Goal: Information Seeking & Learning: Find specific fact

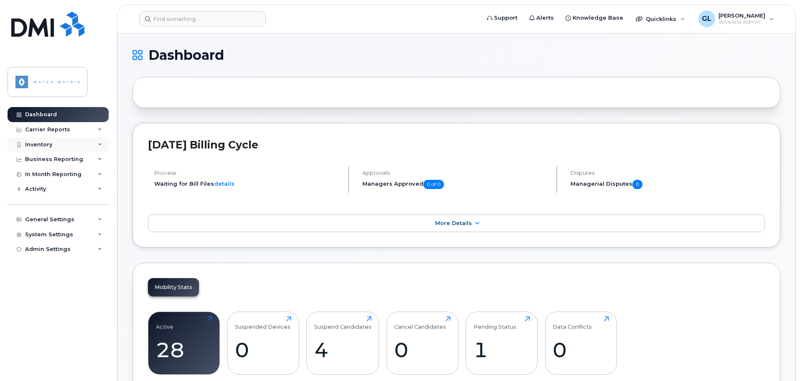
click at [44, 148] on div "Inventory" at bounding box center [58, 144] width 101 height 15
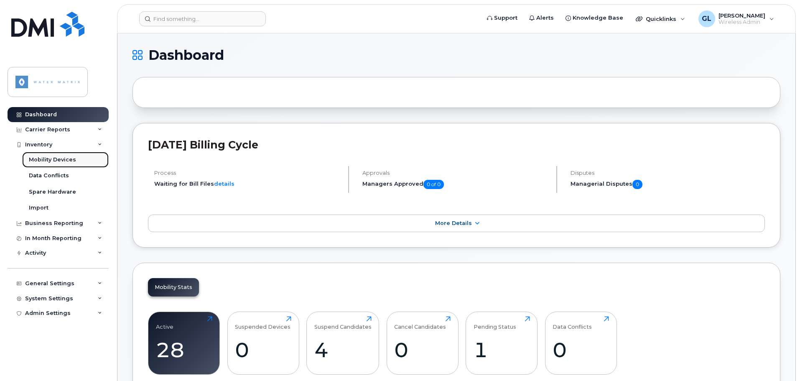
click at [47, 160] on div "Mobility Devices" at bounding box center [52, 160] width 47 height 8
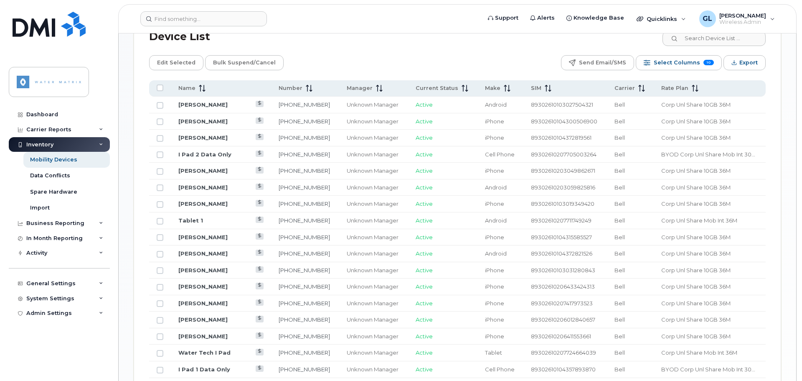
scroll to position [391, 0]
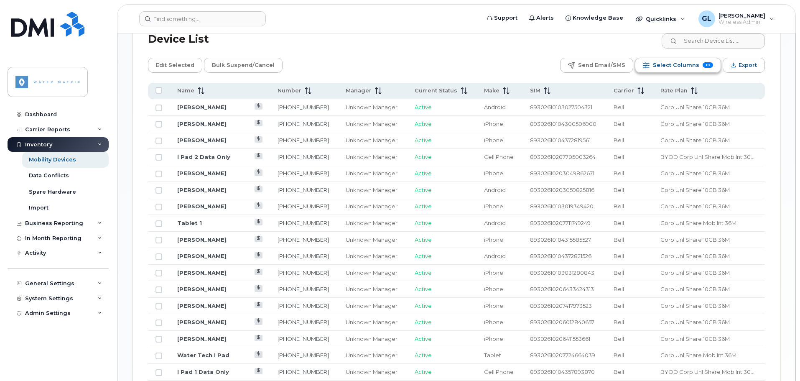
click at [674, 61] on span "Select Columns" at bounding box center [676, 65] width 46 height 13
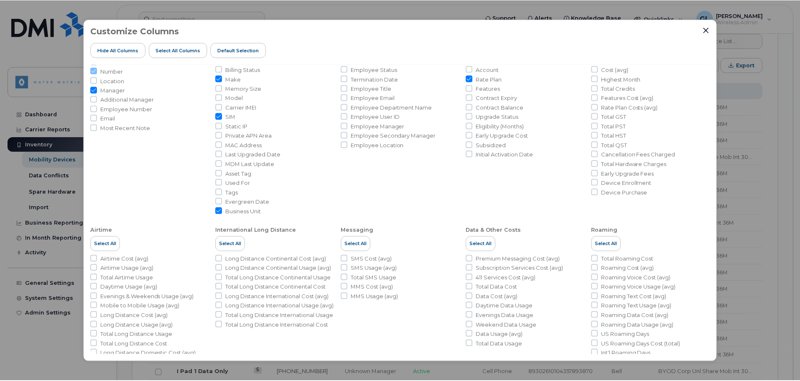
scroll to position [0, 0]
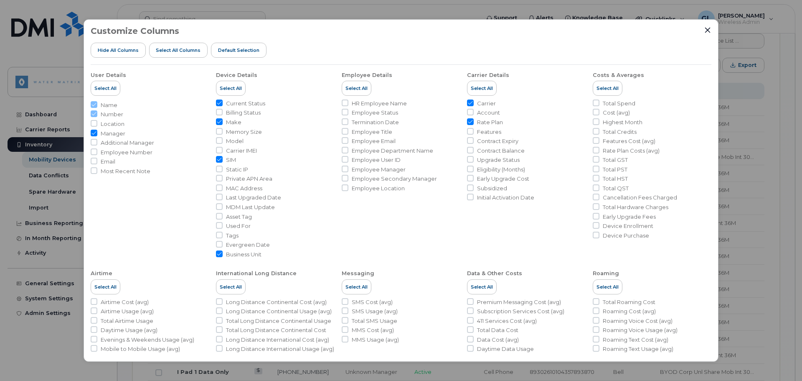
click at [219, 153] on li "Carrier IMEI" at bounding box center [275, 151] width 119 height 8
drag, startPoint x: 219, startPoint y: 152, endPoint x: 235, endPoint y: 155, distance: 16.2
click at [219, 151] on input "Carrier IMEI" at bounding box center [219, 150] width 7 height 7
checkbox input "true"
click at [709, 30] on icon "Close" at bounding box center [708, 30] width 7 height 7
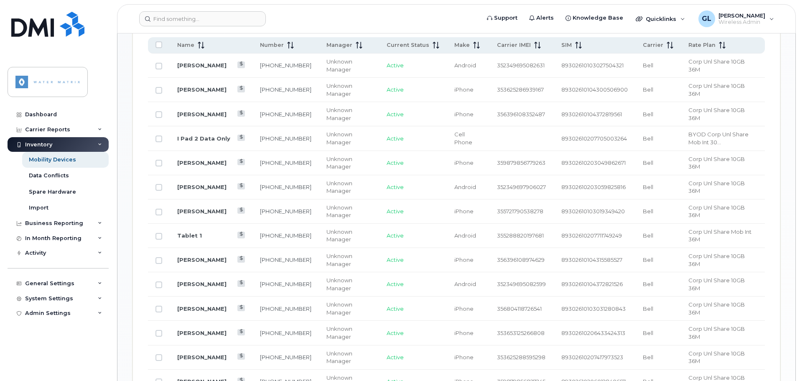
scroll to position [483, 0]
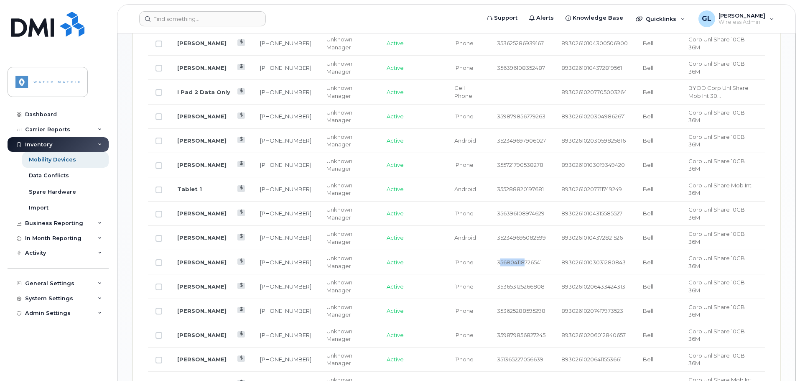
drag, startPoint x: 489, startPoint y: 255, endPoint x: 515, endPoint y: 255, distance: 25.9
click at [515, 259] on span "356804118726541" at bounding box center [519, 262] width 45 height 7
click at [497, 259] on span "356804118726541" at bounding box center [519, 262] width 45 height 7
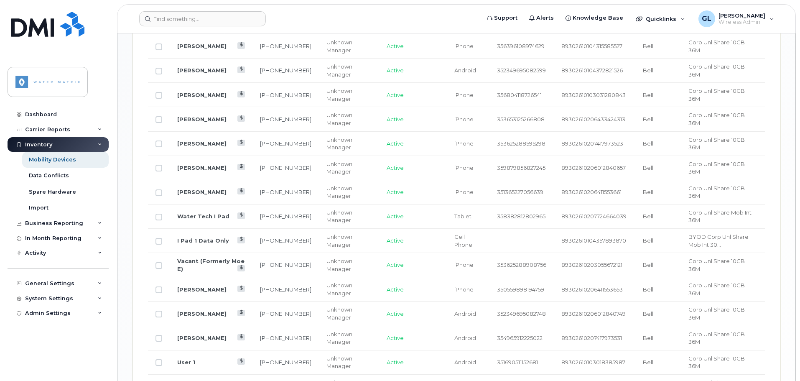
scroll to position [608, 0]
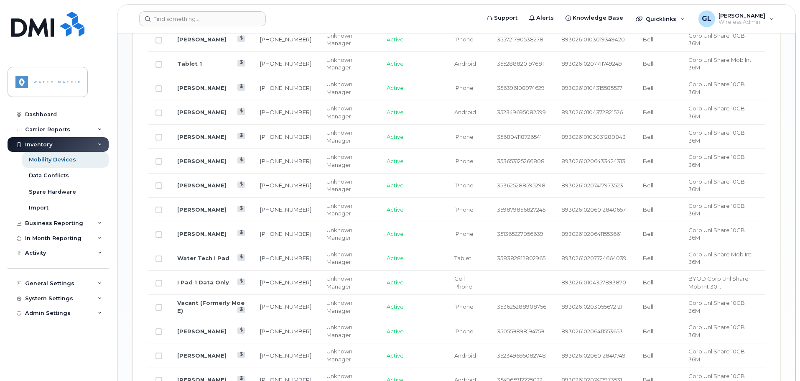
click at [502, 133] on span "356804118726541" at bounding box center [519, 136] width 45 height 7
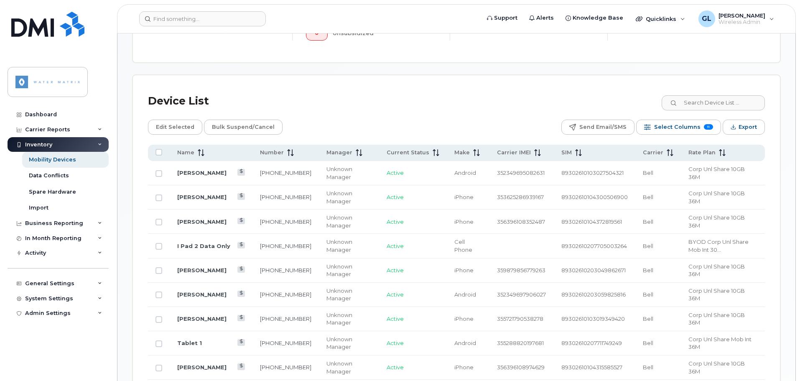
scroll to position [254, 0]
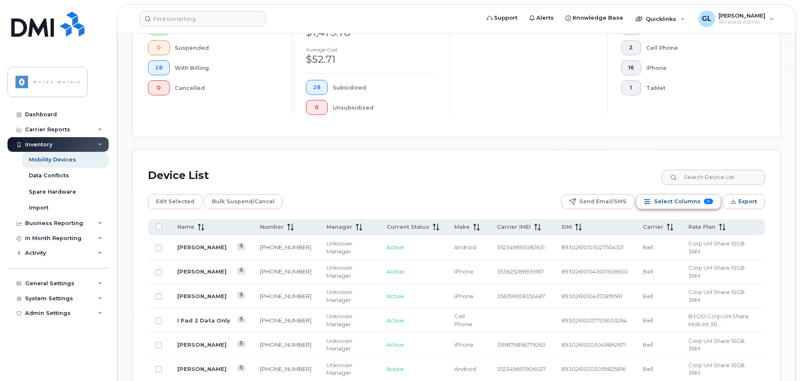
drag, startPoint x: 679, startPoint y: 204, endPoint x: 677, endPoint y: 196, distance: 7.3
click at [677, 196] on span "Select Columns" at bounding box center [677, 201] width 46 height 13
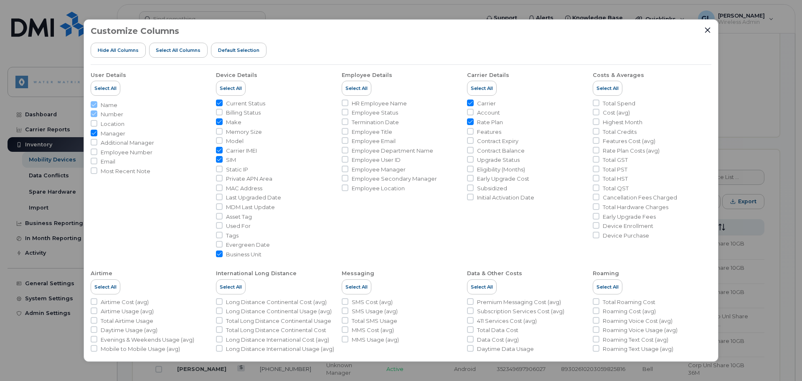
click at [234, 141] on span "Model" at bounding box center [235, 141] width 18 height 8
click at [223, 141] on input "Model" at bounding box center [219, 140] width 7 height 7
checkbox input "true"
click at [232, 254] on span "Business Unit" at bounding box center [244, 254] width 36 height 8
click at [223, 254] on input "Business Unit" at bounding box center [219, 253] width 7 height 7
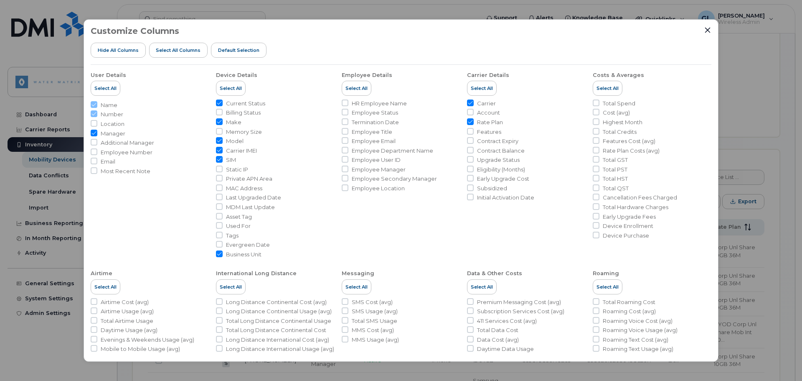
checkbox input "false"
click at [706, 31] on icon "Close" at bounding box center [708, 30] width 7 height 7
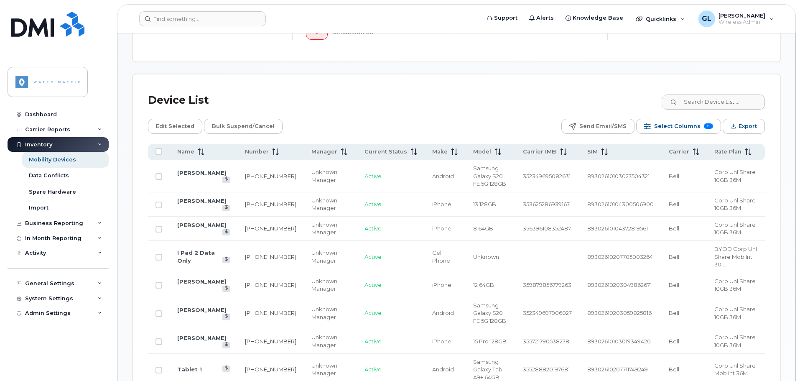
scroll to position [338, 0]
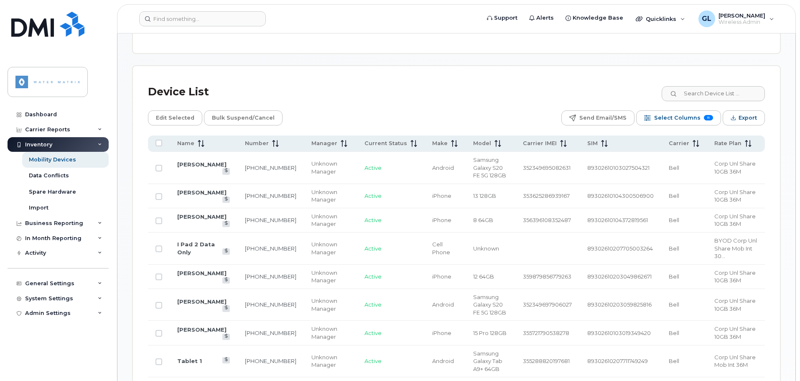
click at [473, 140] on span "Model" at bounding box center [482, 144] width 18 height 8
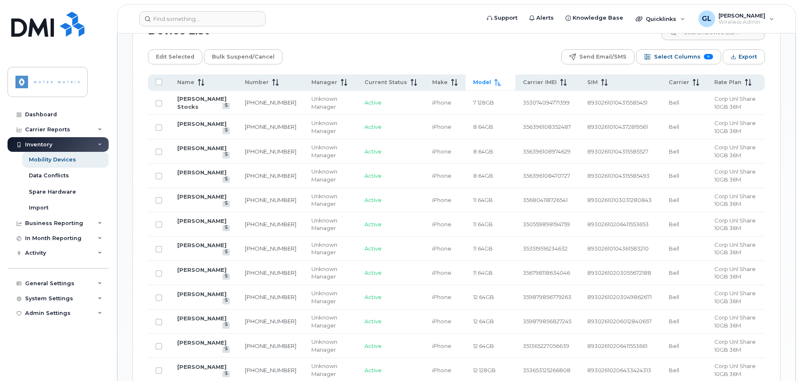
scroll to position [441, 0]
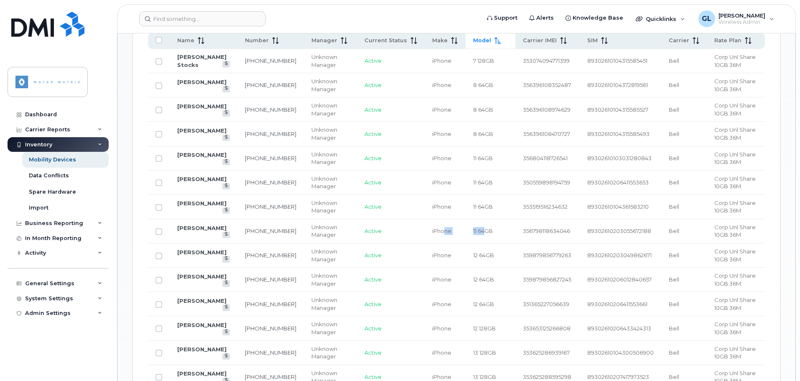
drag, startPoint x: 423, startPoint y: 225, endPoint x: 462, endPoint y: 225, distance: 39.3
click at [465, 225] on tr "[PERSON_NAME] [PHONE_NUMBER] Unknown Manager Active iPhone 11 64GB 356798118634…" at bounding box center [456, 231] width 617 height 24
drag, startPoint x: 561, startPoint y: 150, endPoint x: 510, endPoint y: 150, distance: 51.0
click at [515, 150] on td "356804118726541" at bounding box center [547, 158] width 64 height 24
click at [494, 159] on td "11 64GB" at bounding box center [491, 158] width 50 height 24
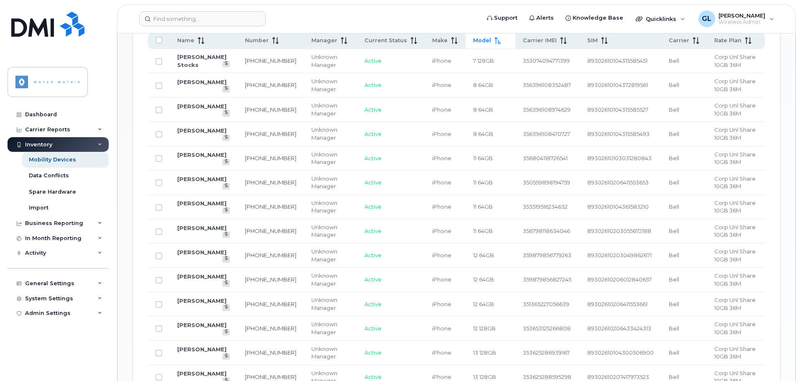
scroll to position [399, 0]
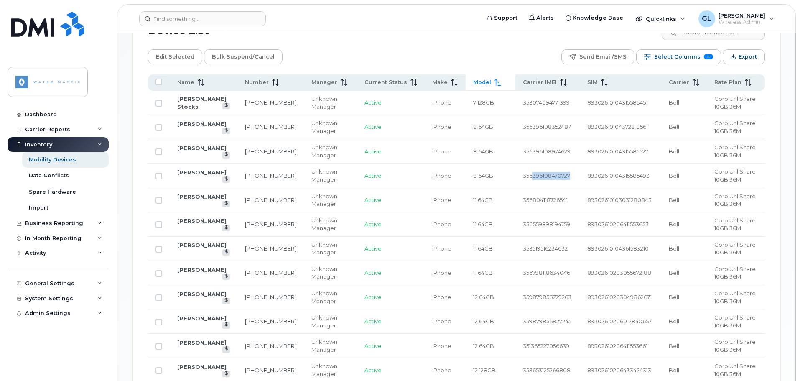
drag, startPoint x: 525, startPoint y: 167, endPoint x: 570, endPoint y: 165, distance: 44.7
click at [570, 165] on td "356396108470727" at bounding box center [547, 175] width 64 height 24
click at [545, 196] on span "356804118726541" at bounding box center [545, 199] width 45 height 7
drag, startPoint x: 544, startPoint y: 192, endPoint x: 564, endPoint y: 192, distance: 20.5
click at [564, 192] on td "356804118726541" at bounding box center [547, 200] width 64 height 24
